Goal: Communication & Community: Answer question/provide support

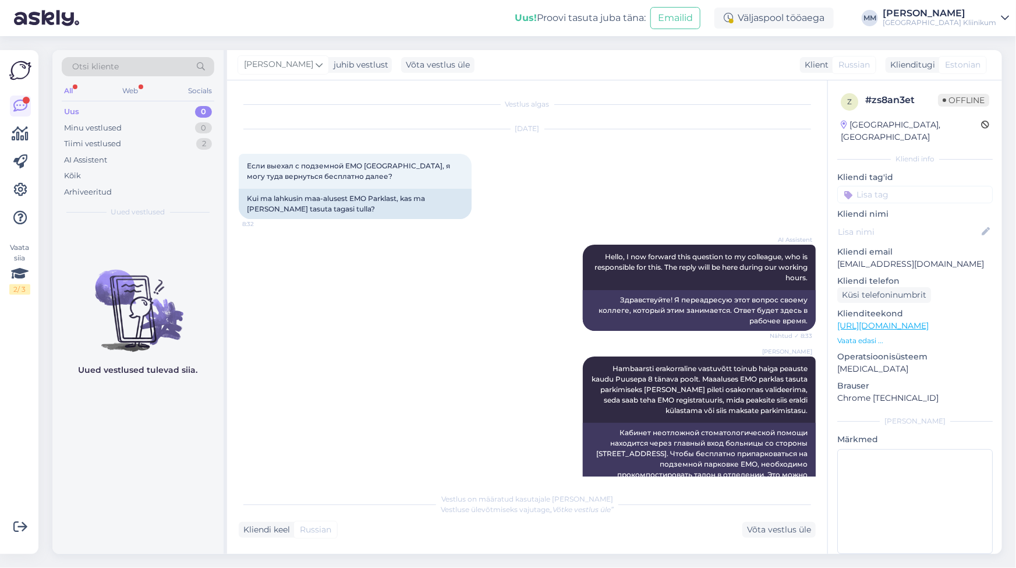
scroll to position [146, 0]
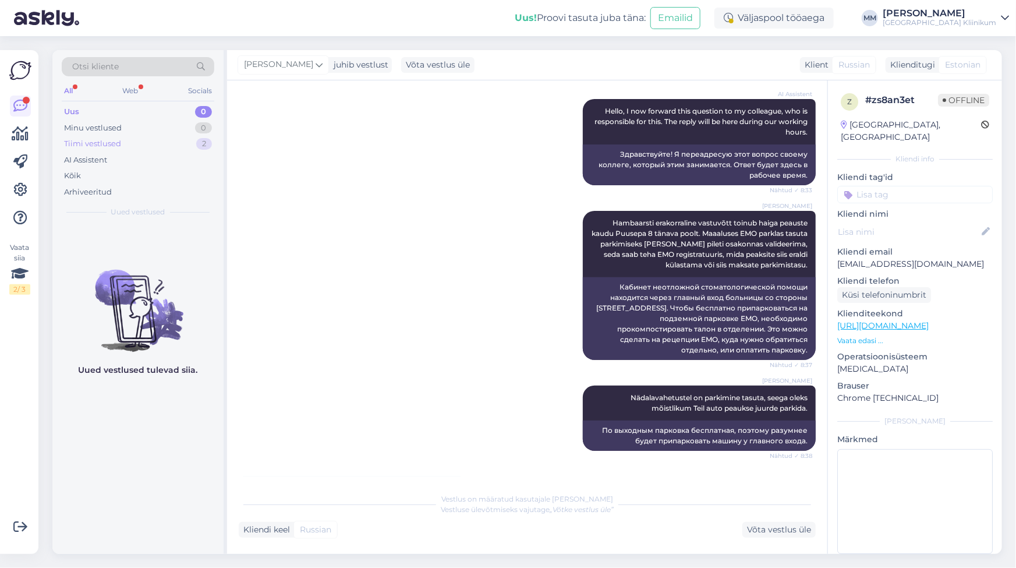
click at [80, 146] on div "Tiimi vestlused" at bounding box center [92, 144] width 57 height 12
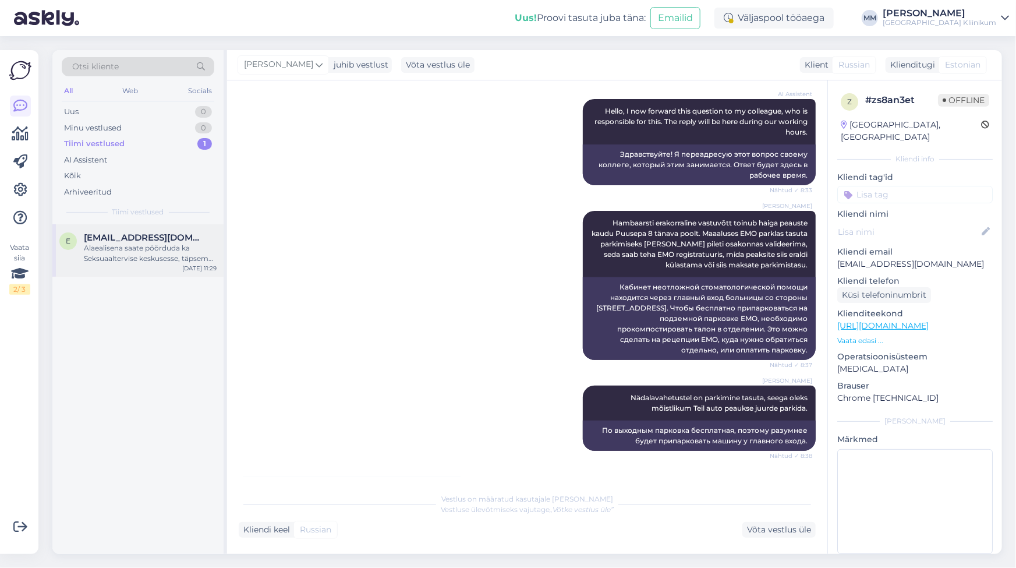
click at [115, 252] on div "Alaealisena saate pöörduda ka Seksuaaltervise keskusesse, täpsem info leitav si…" at bounding box center [150, 253] width 133 height 21
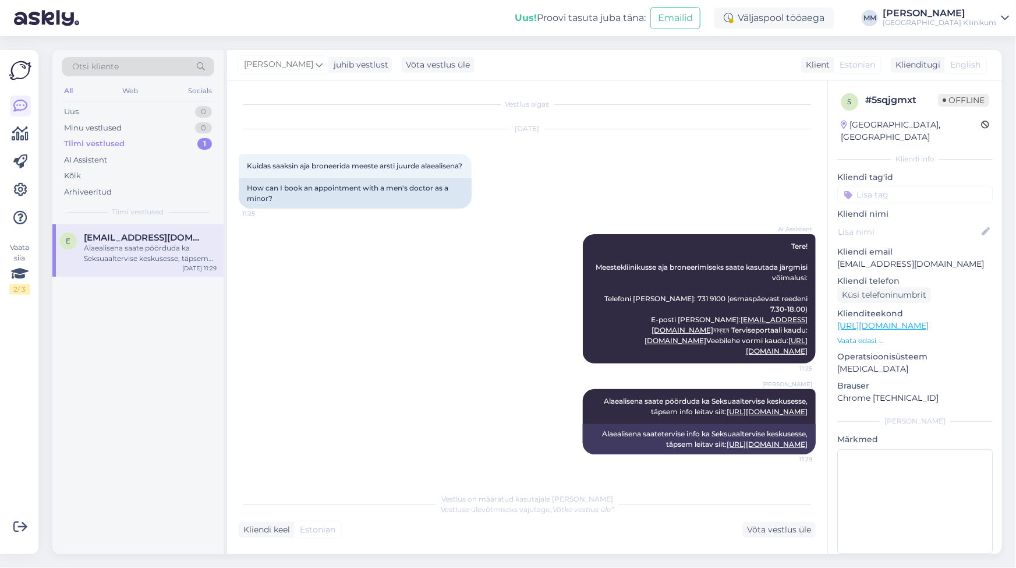
scroll to position [42, 0]
click at [772, 534] on div "Võta vestlus üle" at bounding box center [779, 530] width 73 height 16
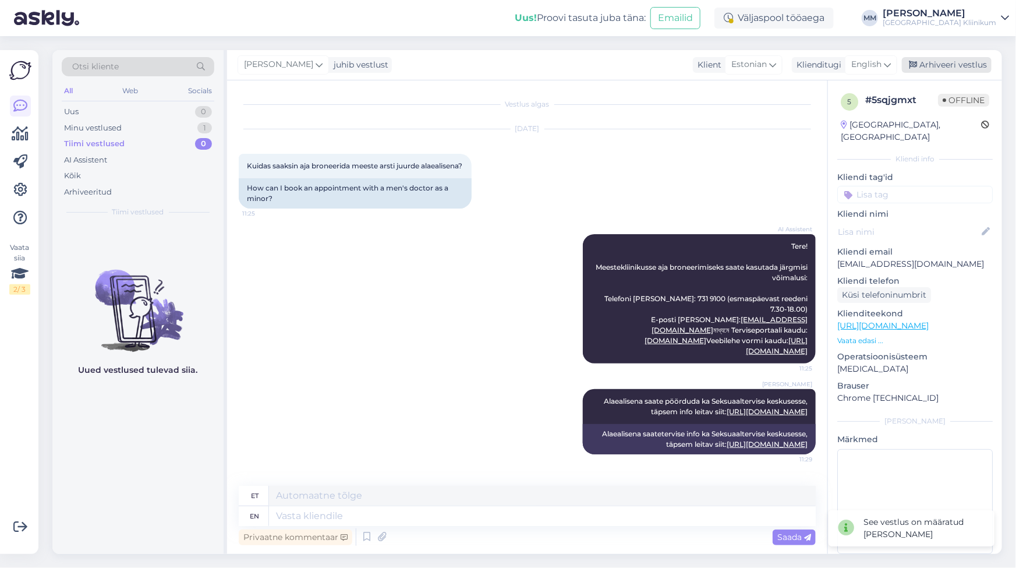
click at [967, 66] on div "Arhiveeri vestlus" at bounding box center [947, 65] width 90 height 16
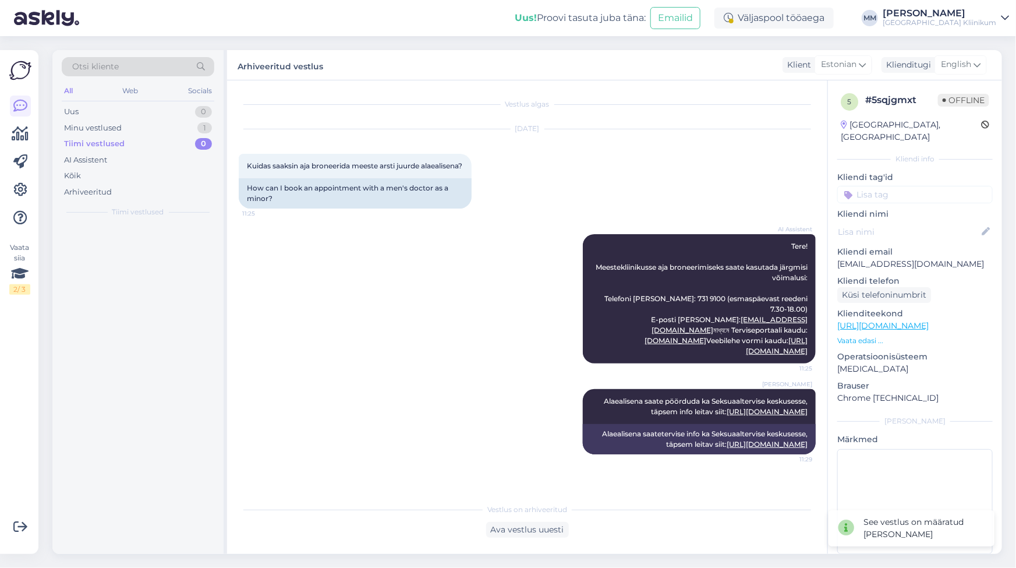
scroll to position [32, 0]
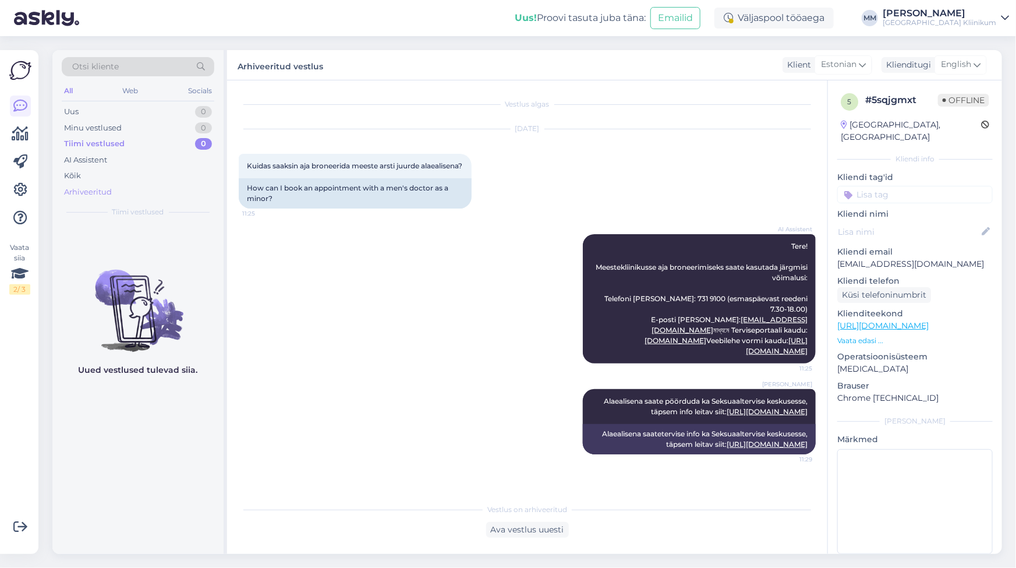
click at [84, 192] on div "Arhiveeritud" at bounding box center [88, 192] width 48 height 12
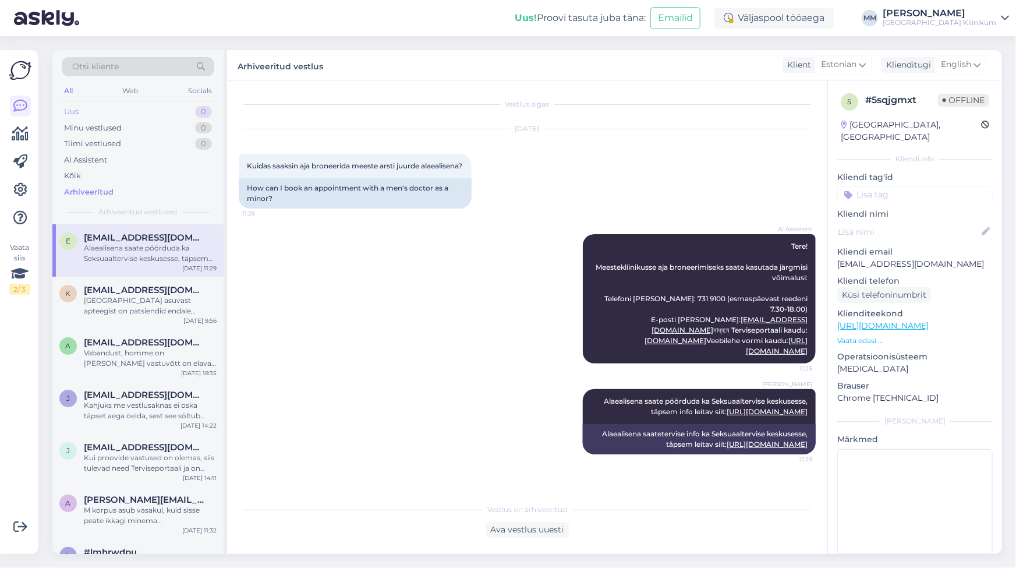
click at [72, 113] on div "Uus" at bounding box center [71, 112] width 15 height 12
